Goal: Transaction & Acquisition: Download file/media

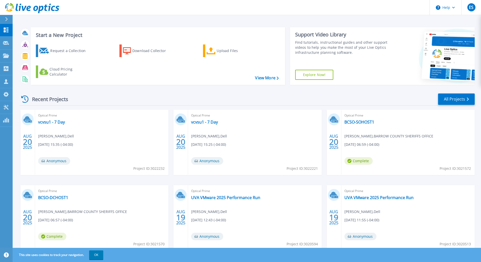
click at [208, 7] on header "Help ES Partner Team Member Eric Shouse eshouse@redesign-group.com redesign My …" at bounding box center [240, 7] width 481 height 15
click at [95, 252] on button "OK" at bounding box center [96, 254] width 14 height 9
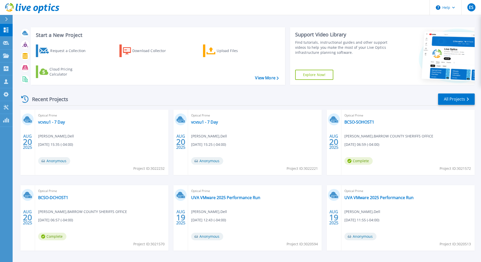
click at [240, 17] on div "Start a New Project Request a Collection Download Collector Upload Files Cloud …" at bounding box center [247, 132] width 468 height 265
click at [214, 92] on div "Recent Projects All Projects AUG 20 2025 Optical Prime vcvsu1 - 7 Day Ola Bakar…" at bounding box center [246, 177] width 455 height 176
click at [219, 96] on div "Recent Projects All Projects" at bounding box center [246, 99] width 455 height 13
click at [243, 108] on div "Recent Projects All Projects AUG 20 2025 Optical Prime vcvsu1 - 7 Day Ola Bakar…" at bounding box center [246, 177] width 455 height 176
click at [194, 93] on div "Recent Projects All Projects" at bounding box center [246, 99] width 455 height 13
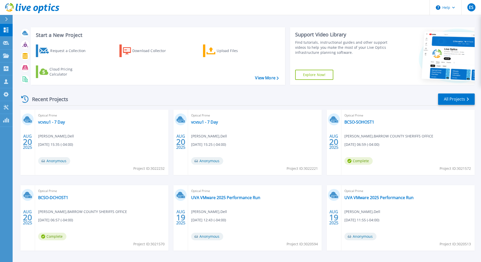
click at [218, 92] on div "Recent Projects All Projects AUG 20 2025 Optical Prime vcvsu1 - 7 Day Ola Bakar…" at bounding box center [246, 177] width 455 height 176
click at [206, 95] on div "Recent Projects All Projects" at bounding box center [246, 99] width 455 height 13
click at [185, 96] on div "Recent Projects All Projects" at bounding box center [246, 99] width 455 height 13
click at [157, 93] on div "Recent Projects All Projects AUG 20 2025 Optical Prime vcvsu1 - 7 Day Ola Bakar…" at bounding box center [246, 177] width 455 height 176
click at [193, 94] on div "Recent Projects All Projects" at bounding box center [246, 99] width 455 height 13
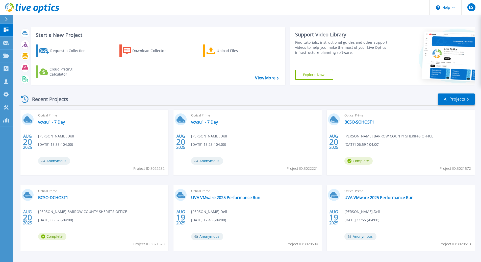
click at [176, 93] on div "Recent Projects All Projects" at bounding box center [246, 99] width 455 height 13
click at [252, 95] on div "Recent Projects All Projects" at bounding box center [246, 99] width 455 height 13
click at [340, 11] on header "Help ES Partner Team Member Eric Shouse eshouse@redesign-group.com redesign My …" at bounding box center [240, 7] width 481 height 15
click at [282, 8] on header "Help ES Partner Team Member Eric Shouse eshouse@redesign-group.com redesign My …" at bounding box center [240, 7] width 481 height 15
click at [249, 9] on header "Help ES Partner Team Member Eric Shouse eshouse@redesign-group.com redesign My …" at bounding box center [240, 7] width 481 height 15
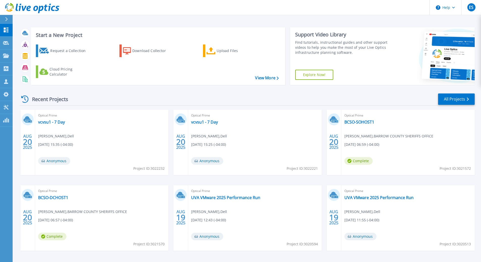
click at [242, 11] on header "Help ES Partner Team Member Eric Shouse eshouse@redesign-group.com redesign My …" at bounding box center [240, 7] width 481 height 15
click at [260, 15] on header "Help ES Partner Team Member Eric Shouse eshouse@redesign-group.com redesign My …" at bounding box center [240, 7] width 481 height 15
click at [239, 3] on header "Help ES Partner Team Member Eric Shouse eshouse@redesign-group.com redesign My …" at bounding box center [240, 7] width 481 height 15
click at [58, 122] on link "vcvsu1 - 7 Day" at bounding box center [51, 121] width 27 height 5
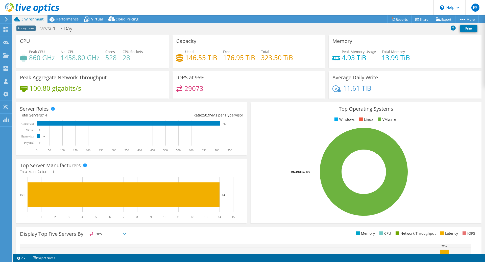
click at [270, 149] on rect at bounding box center [363, 172] width 219 height 88
click at [6, 28] on icon at bounding box center [6, 29] width 6 height 5
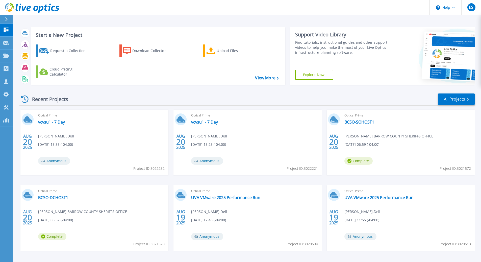
click at [221, 98] on div "Recent Projects All Projects" at bounding box center [246, 99] width 455 height 13
click at [275, 123] on div "Optical Prime vcvsu1 - 7 Day Ola Bakare , Dell 08/20/2025, 15:25 (-04:00) Anony…" at bounding box center [254, 142] width 133 height 65
click at [277, 129] on div "Optical Prime vcvsu1 - 7 Day Ola Bakare , Dell 08/20/2025, 15:25 (-04:00) Anony…" at bounding box center [254, 142] width 133 height 65
click at [259, 133] on div "Optical Prime vcvsu1 - 7 Day Ola Bakare , Dell 08/20/2025, 15:25 (-04:00) Anony…" at bounding box center [254, 142] width 133 height 65
click at [51, 123] on link "vcvsu1 - 7 Day" at bounding box center [51, 121] width 27 height 5
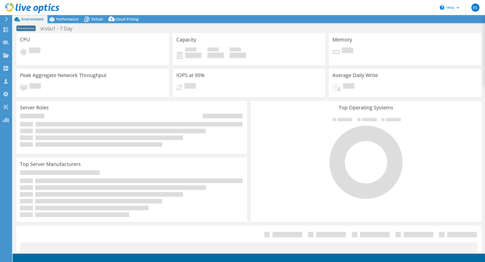
click at [148, 61] on div "CPU Pending" at bounding box center [92, 49] width 153 height 32
select select "USD"
click at [254, 82] on div "IOPS at 95% Pending" at bounding box center [248, 83] width 153 height 29
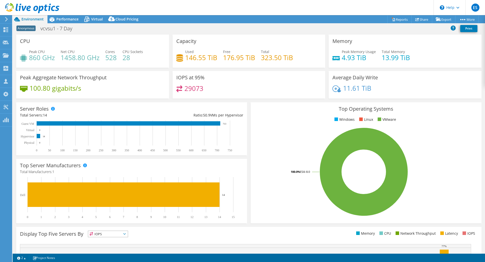
click at [255, 83] on div "IOPS at 95% 29073" at bounding box center [248, 85] width 153 height 28
click at [108, 32] on div "Anonymous vcvsu1 - 7 Day Print" at bounding box center [249, 28] width 472 height 9
click at [95, 19] on span "Virtual" at bounding box center [97, 19] width 12 height 5
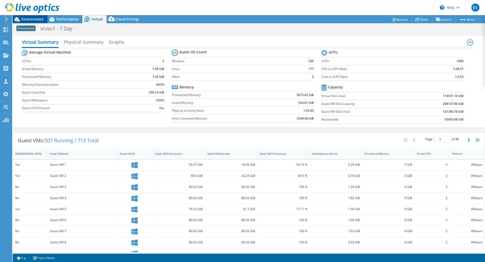
click at [30, 20] on span "Environment" at bounding box center [32, 19] width 22 height 5
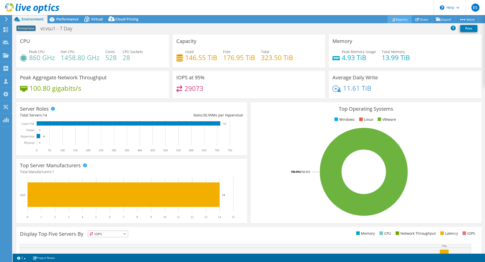
click at [396, 21] on link "Reports" at bounding box center [399, 19] width 24 height 8
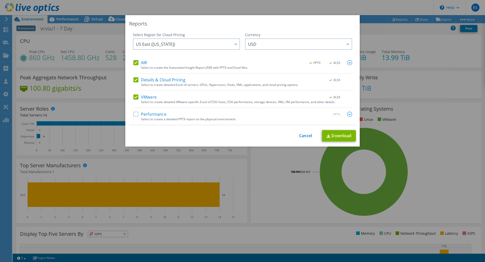
click at [136, 59] on div "Select Region for Cloud Pricing Asia Pacific (Hong Kong) Asia Pacific (Mumbai) …" at bounding box center [186, 46] width 107 height 28
click at [135, 79] on label "Details & Cloud Pricing" at bounding box center [159, 79] width 52 height 5
click at [0, 0] on input "Details & Cloud Pricing" at bounding box center [0, 0] width 0 height 0
click at [134, 65] on label "AIR" at bounding box center [140, 62] width 14 height 5
click at [0, 0] on input "AIR" at bounding box center [0, 0] width 0 height 0
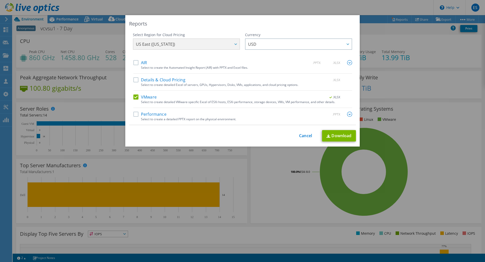
click at [287, 100] on div "Select to create detailed VMware-specific Excel of ESXi hosts, ESXi performance…" at bounding box center [246, 102] width 211 height 4
click at [334, 137] on link "Download" at bounding box center [339, 135] width 34 height 11
click at [303, 135] on link "Cancel" at bounding box center [305, 135] width 13 height 5
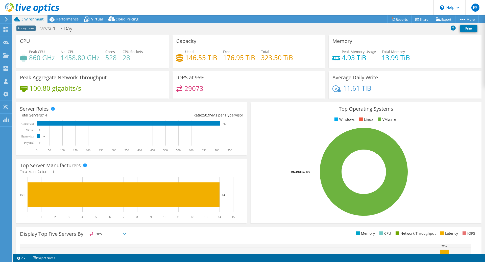
click at [310, 7] on header "ES Partner Team Member Eric Shouse eshouse@redesign-group.com redesign My Profi…" at bounding box center [242, 7] width 485 height 15
click at [398, 20] on link "Reports" at bounding box center [399, 19] width 24 height 8
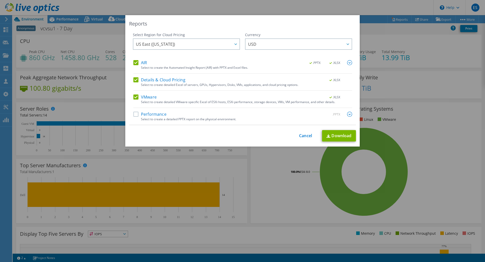
click at [134, 79] on label "Details & Cloud Pricing" at bounding box center [159, 79] width 52 height 5
click at [0, 0] on input "Details & Cloud Pricing" at bounding box center [0, 0] width 0 height 0
click at [134, 98] on label "VMware" at bounding box center [144, 96] width 23 height 5
click at [0, 0] on input "VMware" at bounding box center [0, 0] width 0 height 0
click at [337, 136] on link "Download" at bounding box center [339, 135] width 34 height 11
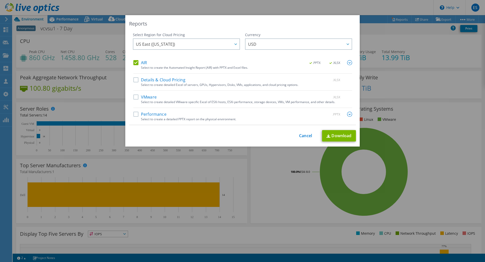
click at [331, 1] on div "Reports Select Region for Cloud Pricing Asia Pacific (Hong Kong) Asia Pacific (…" at bounding box center [242, 131] width 485 height 262
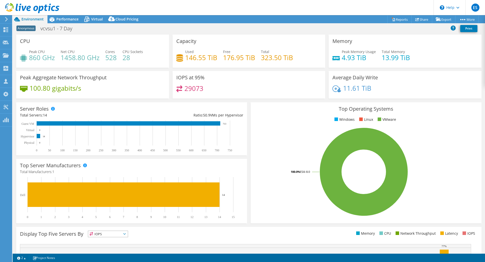
click at [277, 138] on rect at bounding box center [363, 172] width 219 height 88
